Goal: Task Accomplishment & Management: Use online tool/utility

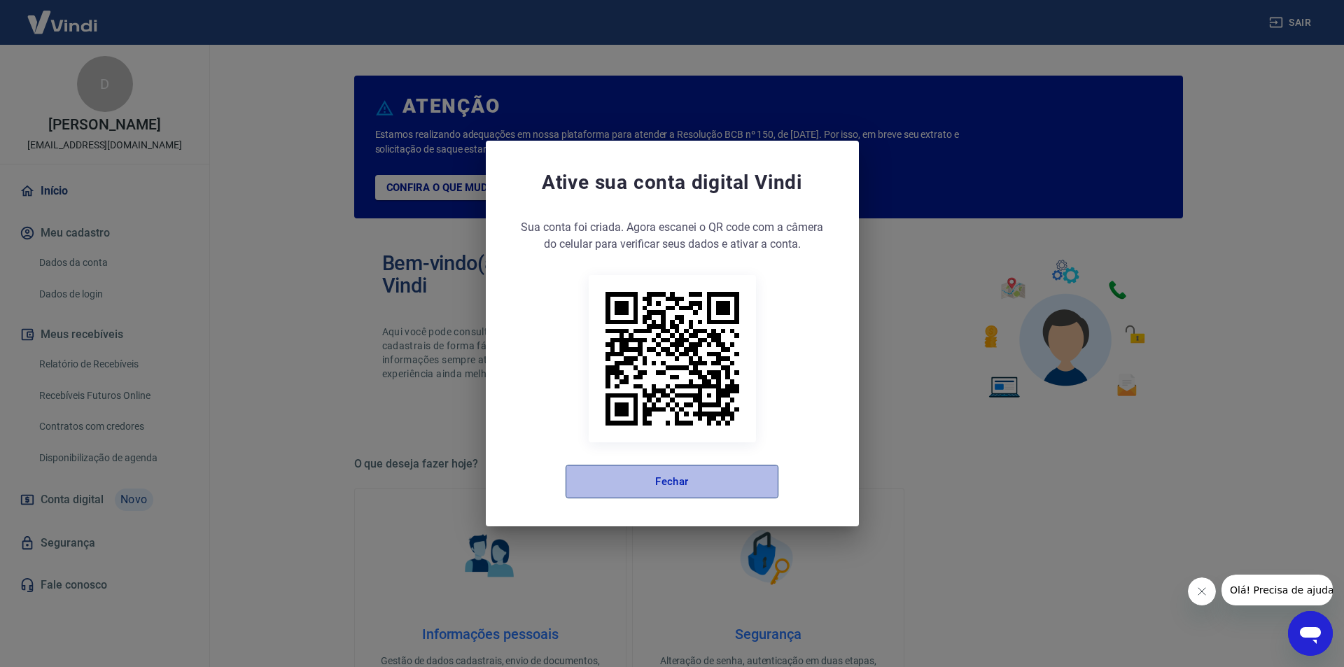
drag, startPoint x: 686, startPoint y: 467, endPoint x: 644, endPoint y: 473, distance: 42.5
click at [683, 469] on button "Fechar" at bounding box center [671, 482] width 213 height 34
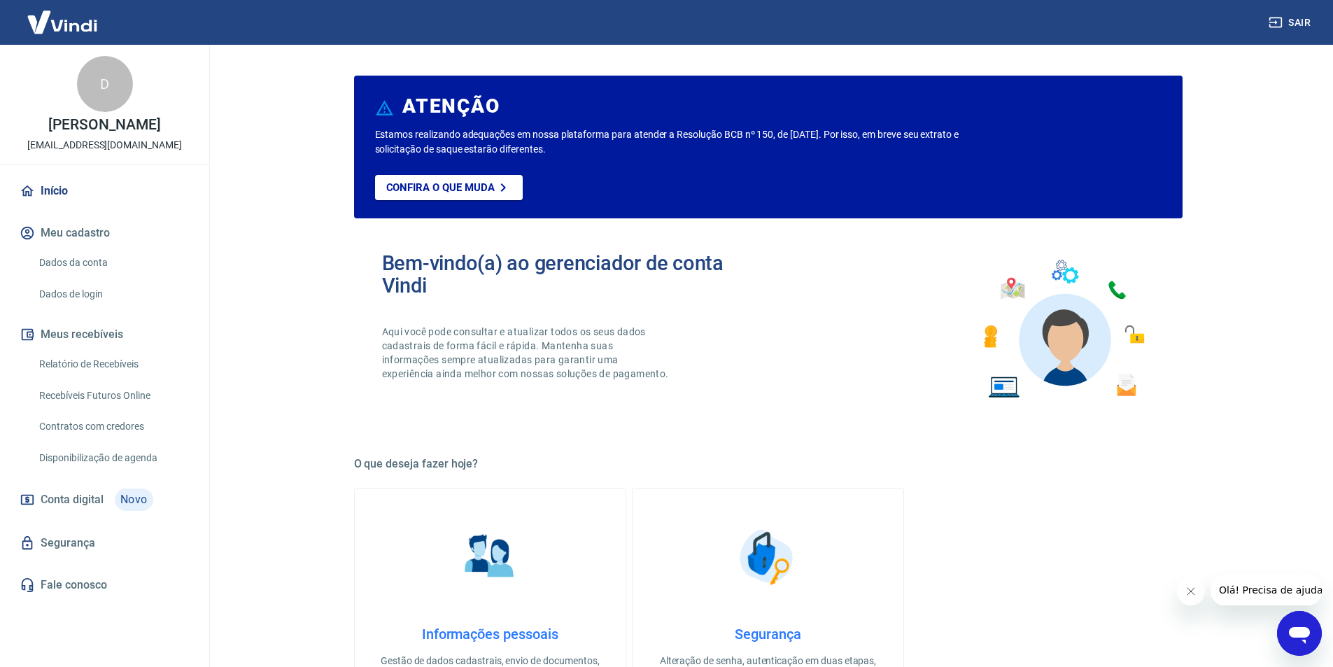
click at [97, 379] on link "Relatório de Recebíveis" at bounding box center [113, 364] width 159 height 29
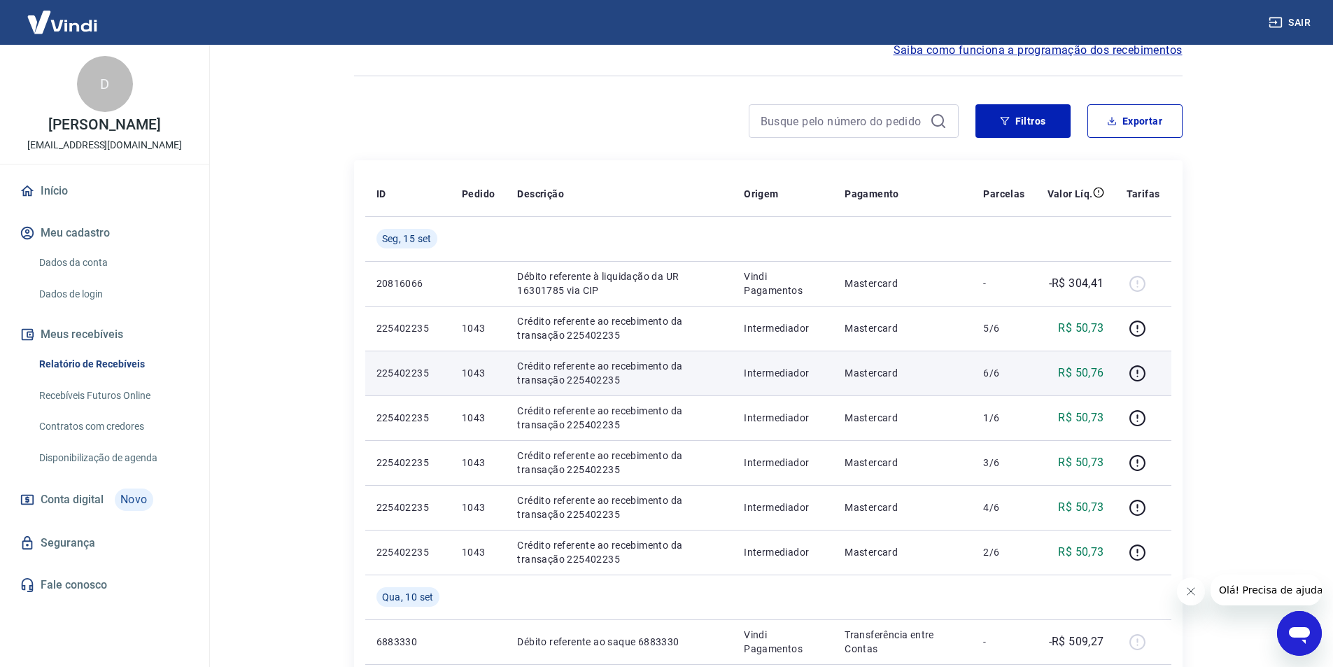
scroll to position [140, 0]
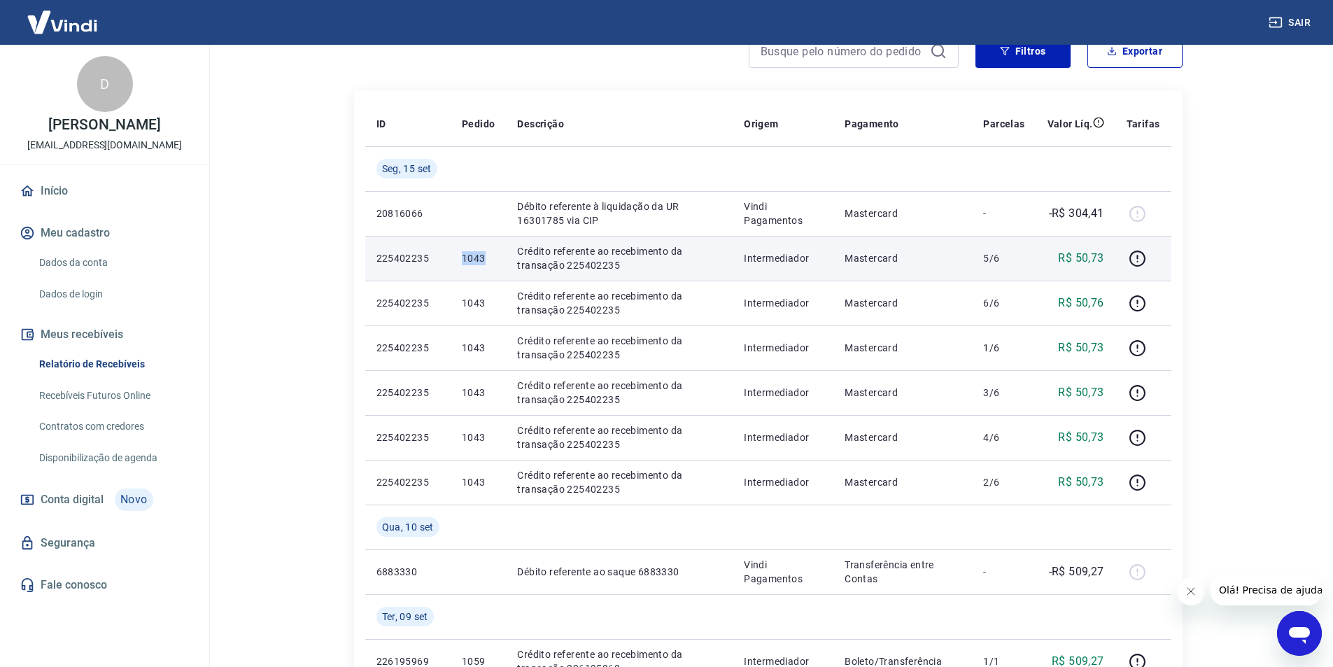
drag, startPoint x: 486, startPoint y: 259, endPoint x: 460, endPoint y: 260, distance: 26.6
click at [460, 260] on td "1043" at bounding box center [478, 258] width 55 height 45
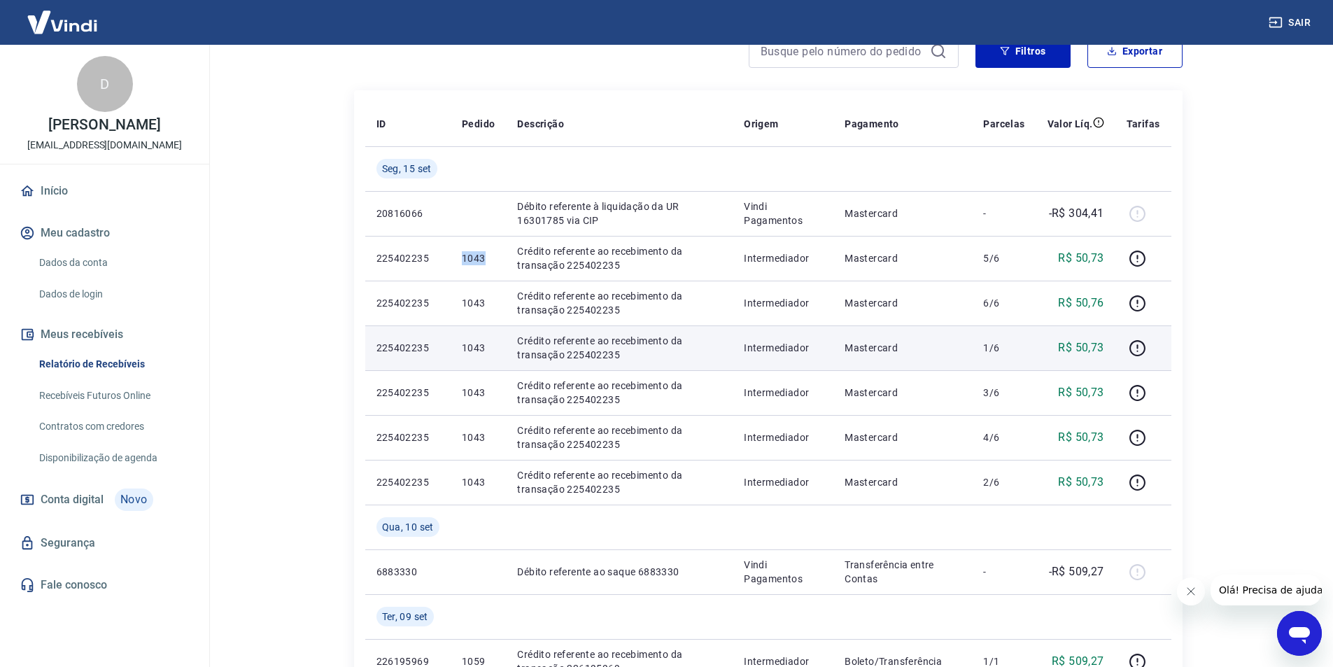
copy p "1043"
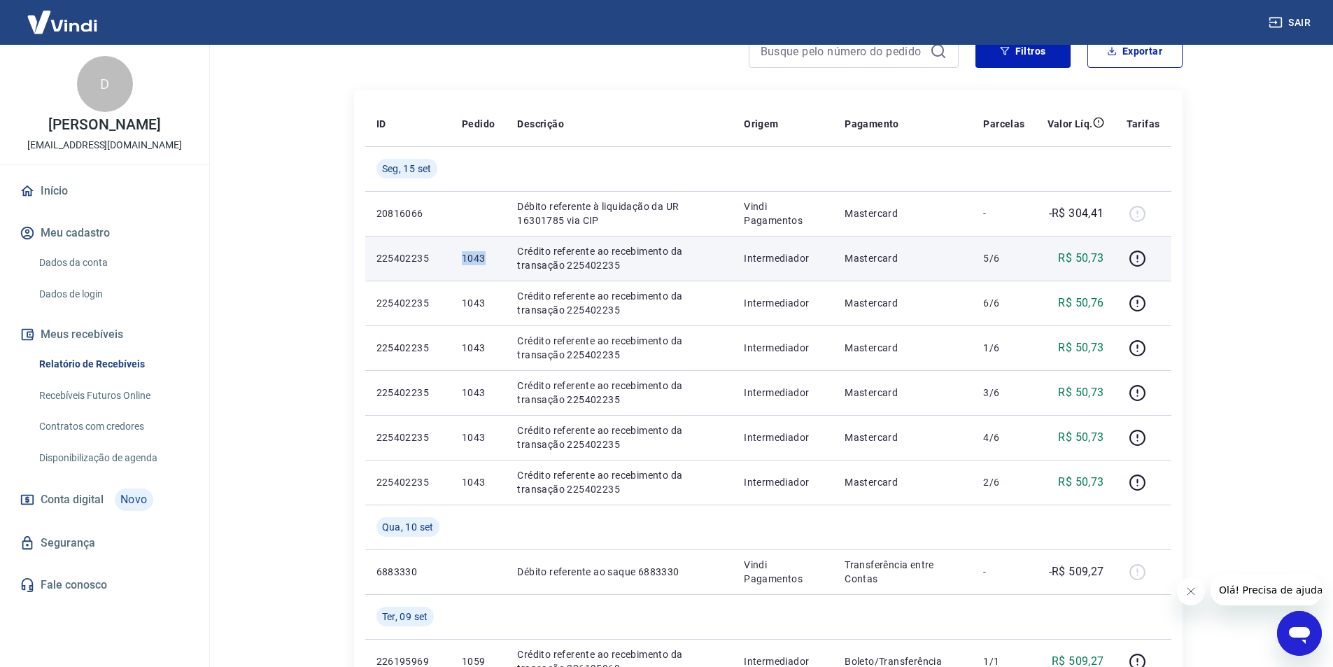
copy p "1043"
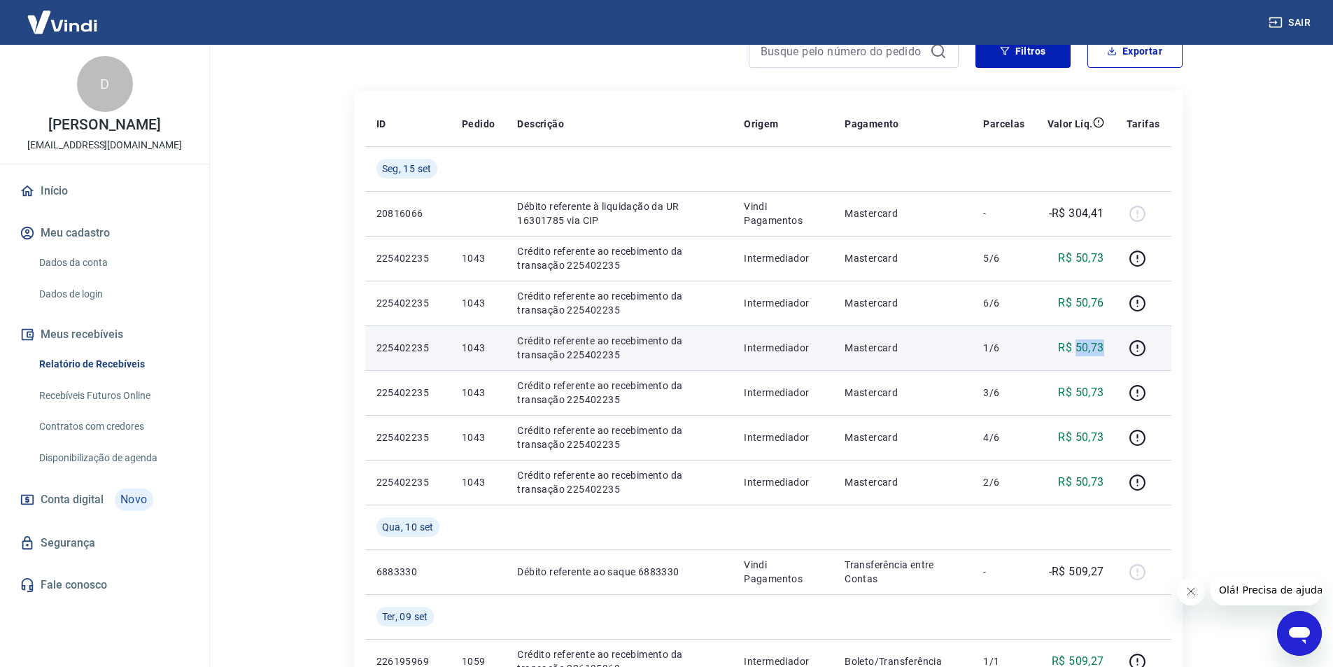
drag, startPoint x: 1103, startPoint y: 351, endPoint x: 1078, endPoint y: 349, distance: 25.3
click at [1078, 349] on td "R$ 50,73" at bounding box center [1075, 347] width 79 height 45
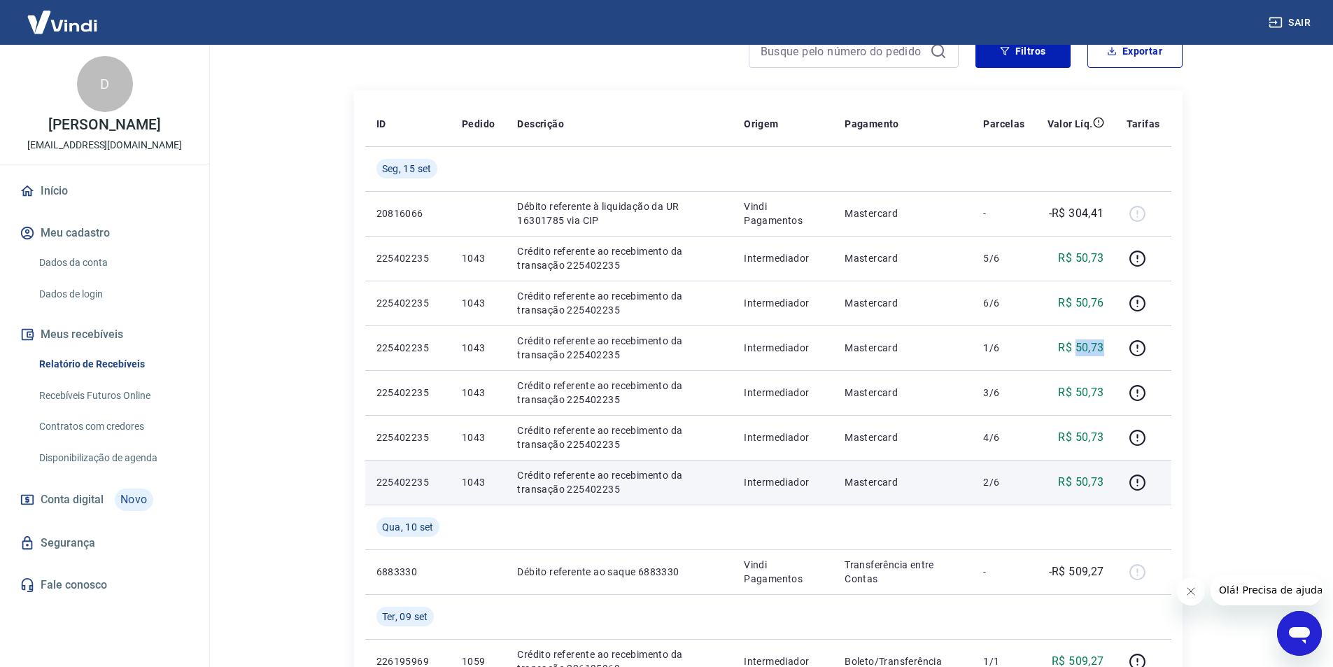
copy p "50,73"
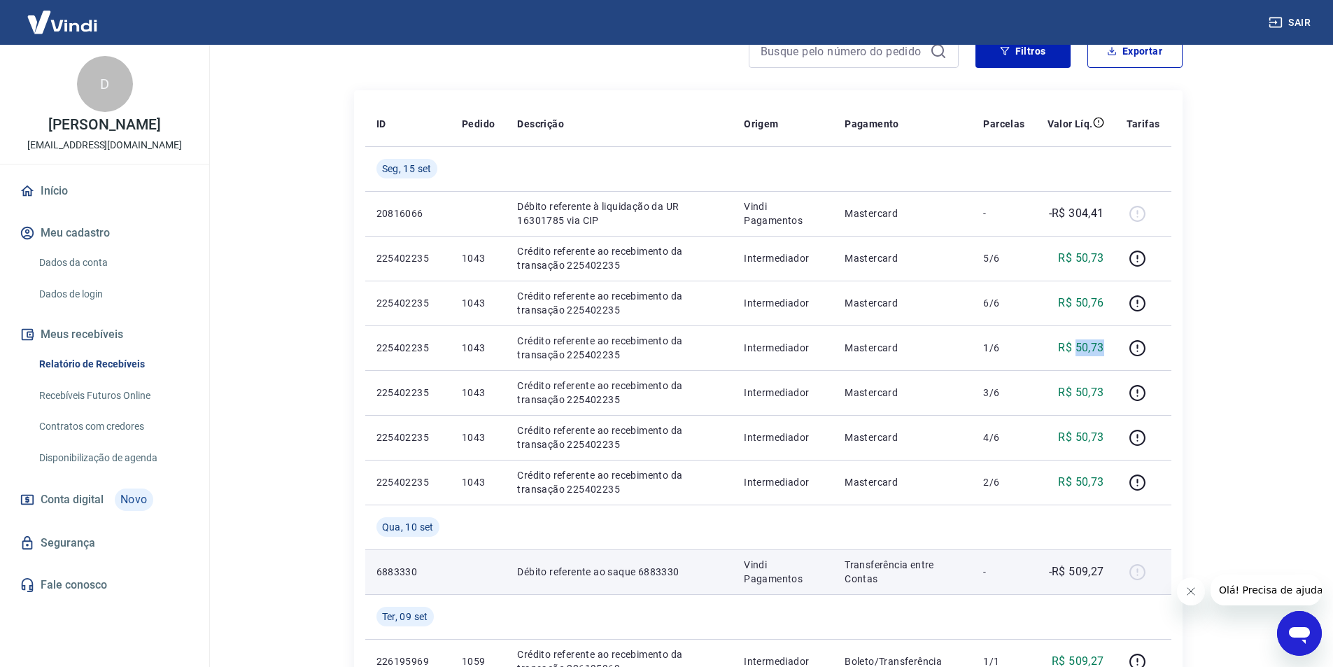
copy p "50,73"
